Goal: Task Accomplishment & Management: Use online tool/utility

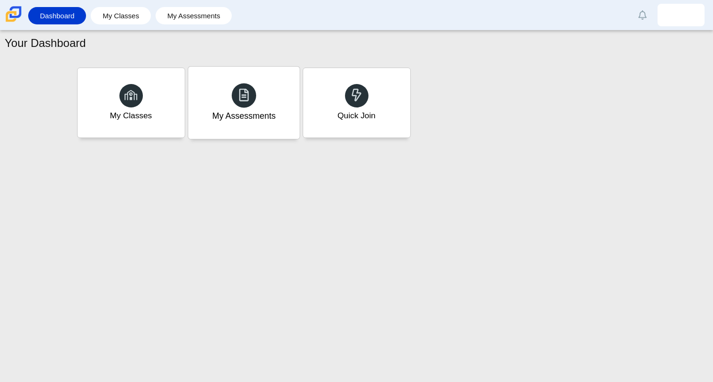
click at [234, 128] on div "My Assessments" at bounding box center [243, 103] width 111 height 72
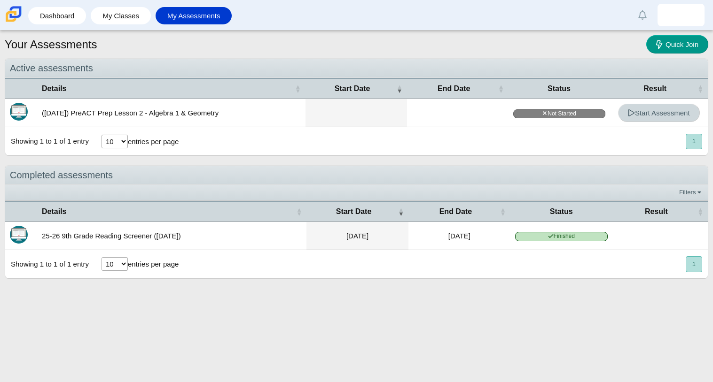
click at [640, 113] on span "Start Assessment" at bounding box center [659, 113] width 62 height 8
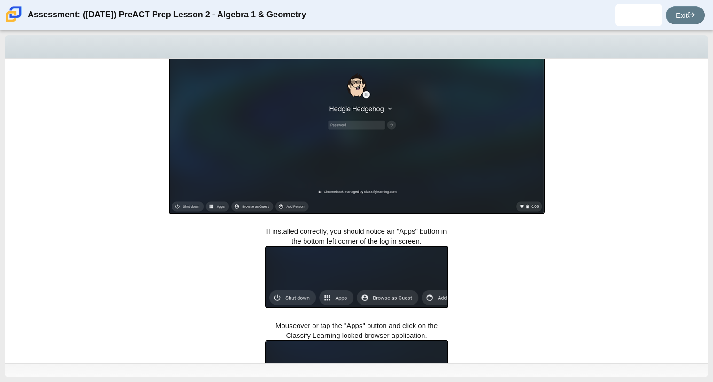
scroll to position [261, 0]
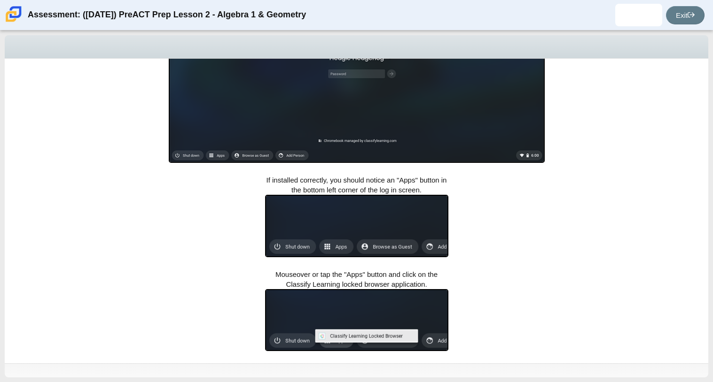
click at [328, 146] on img at bounding box center [357, 57] width 376 height 212
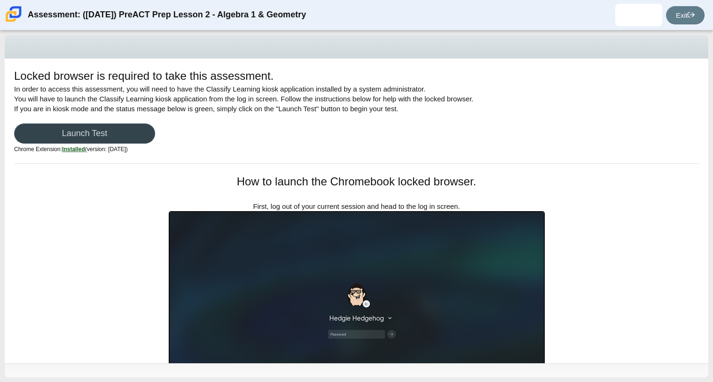
click at [146, 130] on link "Launch Test" at bounding box center [84, 134] width 141 height 20
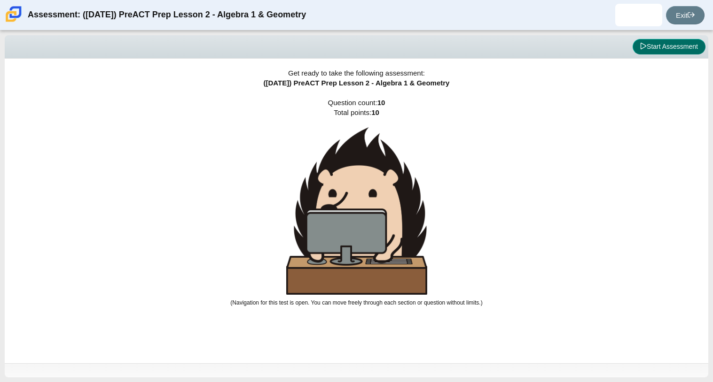
click at [646, 44] on button "Start Assessment" at bounding box center [668, 47] width 73 height 16
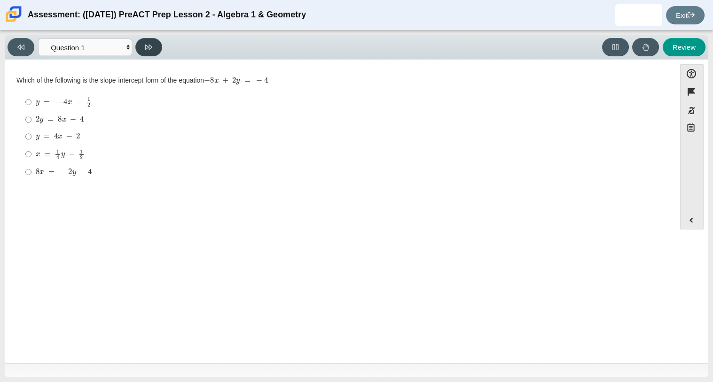
click at [160, 45] on button at bounding box center [148, 47] width 27 height 18
select select "ed62e223-81bd-4cbf-ab48-ab975844bd1f"
click at [39, 176] on div "-2" at bounding box center [347, 173] width 623 height 9
click at [31, 176] on input "-2 -2" at bounding box center [28, 173] width 6 height 17
radio input "true"
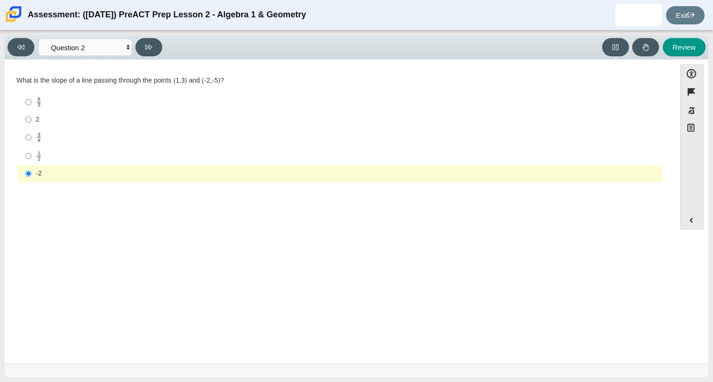
click at [56, 122] on div "2" at bounding box center [347, 119] width 623 height 9
click at [31, 122] on input "2 2" at bounding box center [28, 119] width 6 height 17
radio input "true"
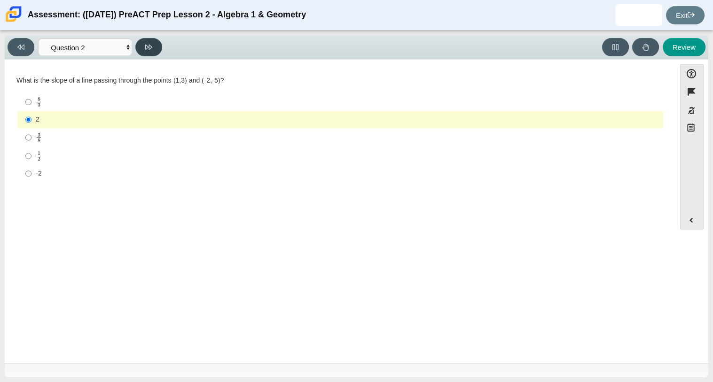
click at [149, 47] on icon at bounding box center [148, 47] width 7 height 5
select select "97f4f5fa-a52e-4fed-af51-565bfcdf47cb"
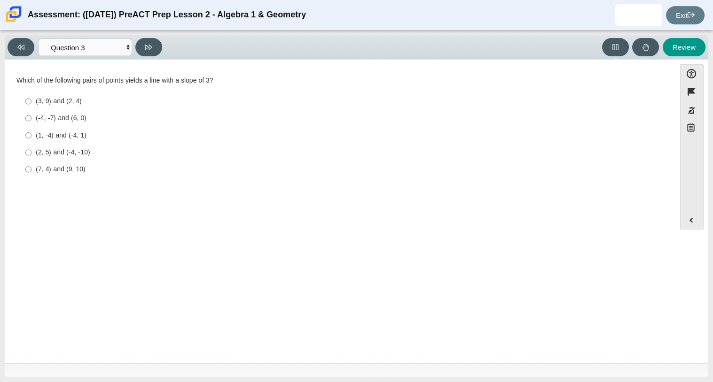
click at [82, 155] on div "(2, 5) and (-4, -10)" at bounding box center [347, 152] width 623 height 9
click at [31, 155] on input "(2, 5) and (-4, -10) (2, 5) and (-4, -10)" at bounding box center [28, 152] width 6 height 17
radio input "true"
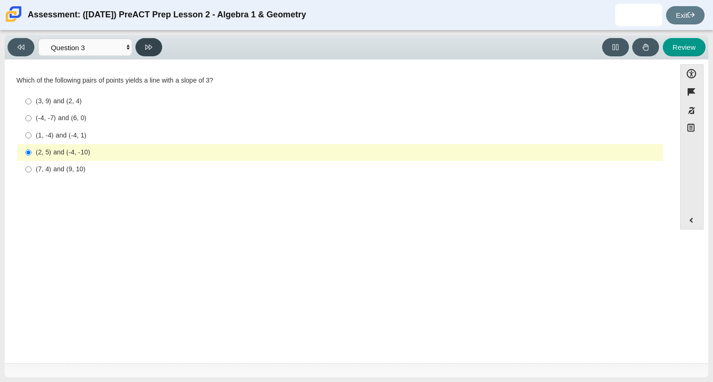
click at [156, 45] on button at bounding box center [148, 47] width 27 height 18
select select "89427bb7-e313-4f00-988f-8b8255897029"
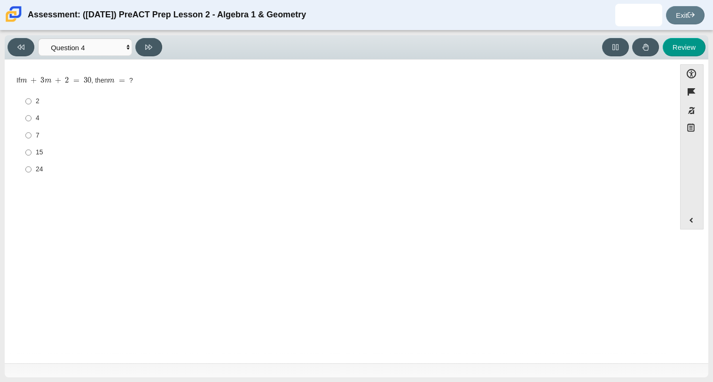
click at [48, 172] on div "24" at bounding box center [347, 169] width 623 height 9
click at [31, 172] on input "24 24" at bounding box center [28, 169] width 6 height 17
radio input "true"
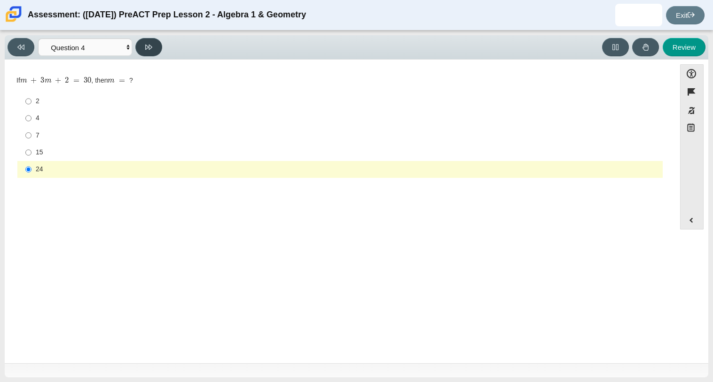
click at [150, 50] on button at bounding box center [148, 47] width 27 height 18
select select "489dcffd-4e6a-49cf-a9d6-ad1d4a911a4e"
